Goal: Find specific page/section: Find specific page/section

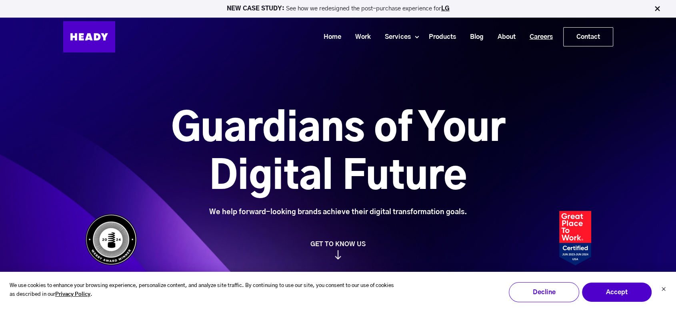
click at [528, 31] on link "Careers" at bounding box center [538, 37] width 37 height 15
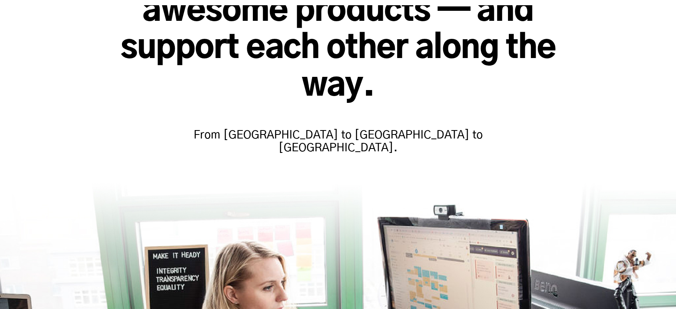
scroll to position [178, 0]
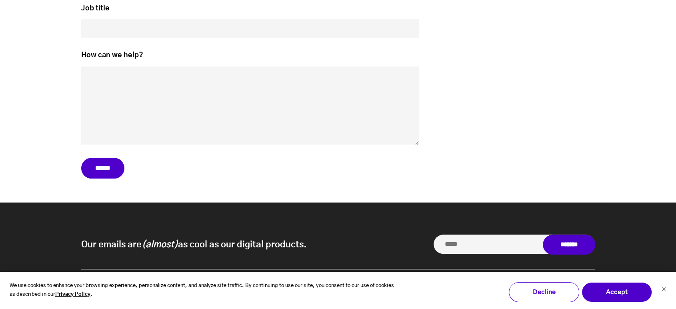
scroll to position [3897, 0]
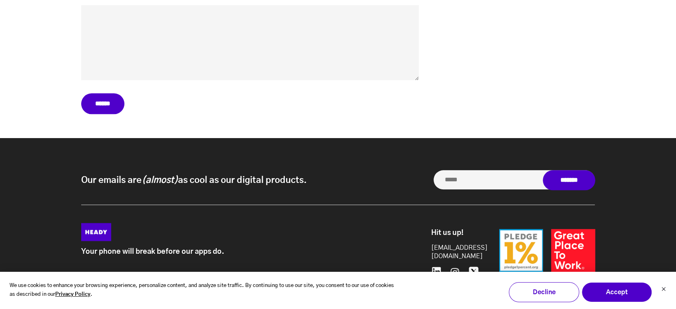
click at [435, 267] on icon at bounding box center [436, 271] width 9 height 9
